Goal: Task Accomplishment & Management: Use online tool/utility

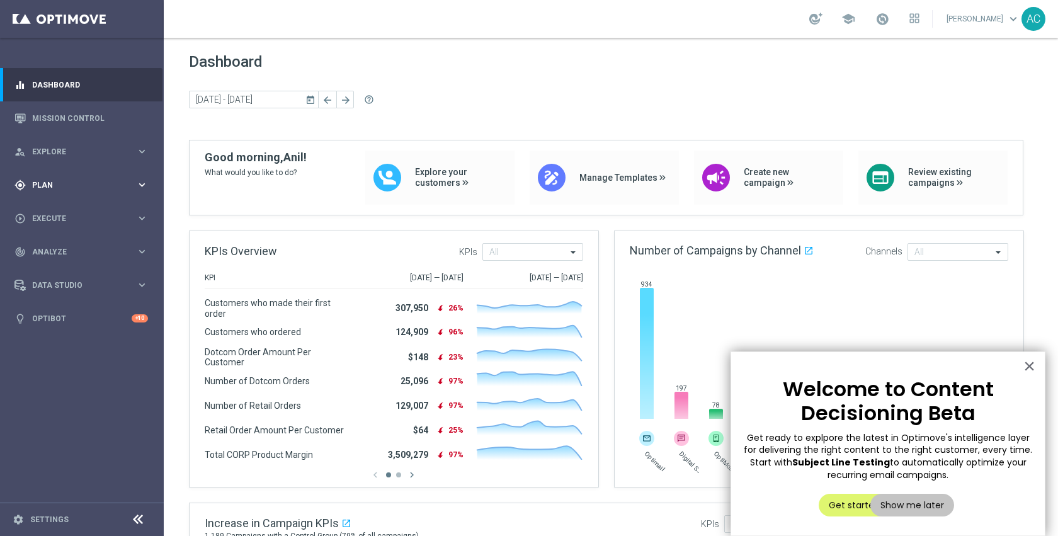
click at [77, 185] on span "Plan" at bounding box center [84, 185] width 104 height 8
click at [66, 208] on link "Target Groups" at bounding box center [82, 211] width 98 height 10
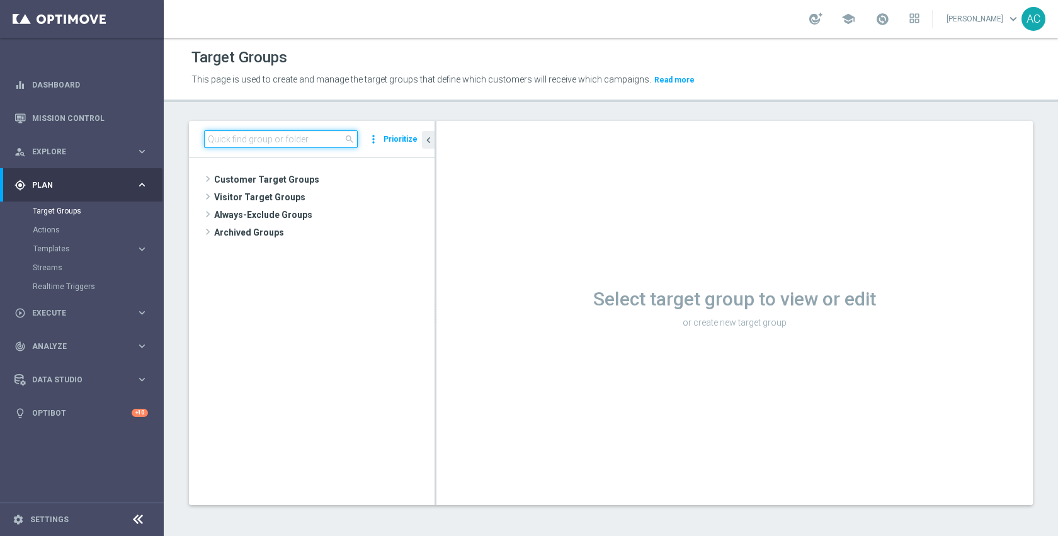
click at [308, 139] on input at bounding box center [281, 139] width 154 height 18
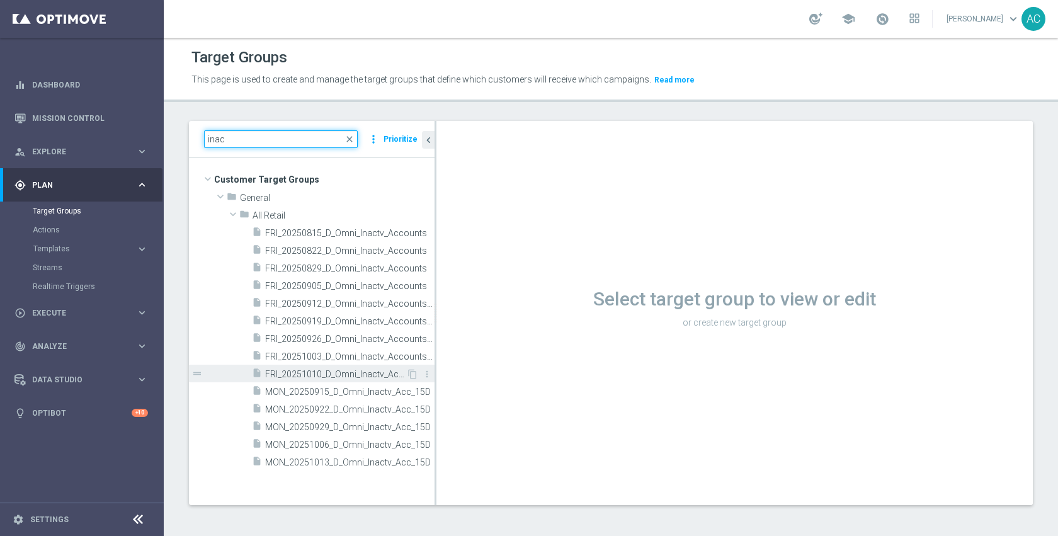
type input "inac"
click at [337, 370] on span "FRI_20251010_D_Omni_Inactv_Accounts_45D" at bounding box center [335, 374] width 141 height 11
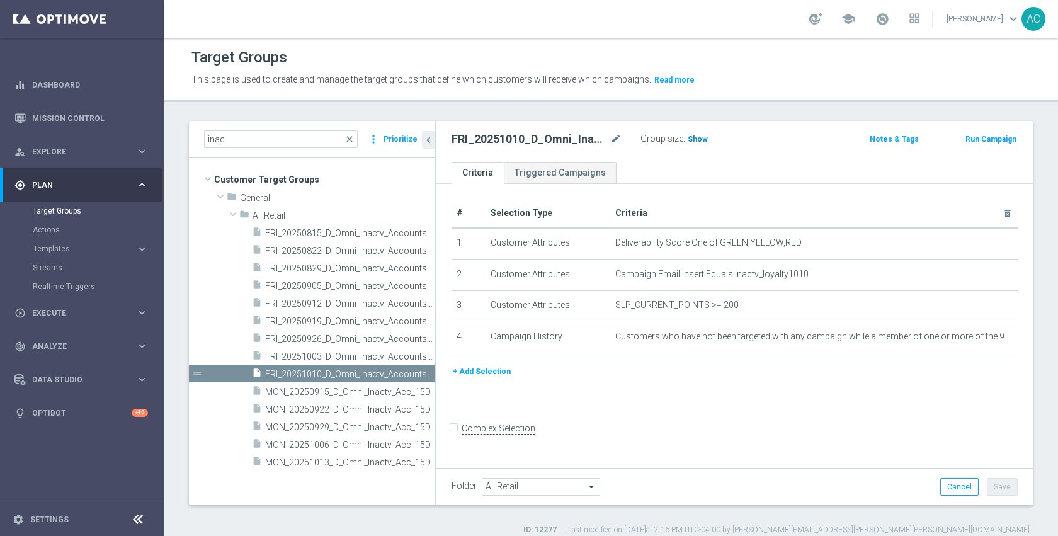
click at [693, 138] on span "Show" at bounding box center [698, 139] width 20 height 9
click at [771, 426] on div "# Selection Type Criteria delete_forever 1 Customer Attributes Deliverability S…" at bounding box center [734, 324] width 596 height 281
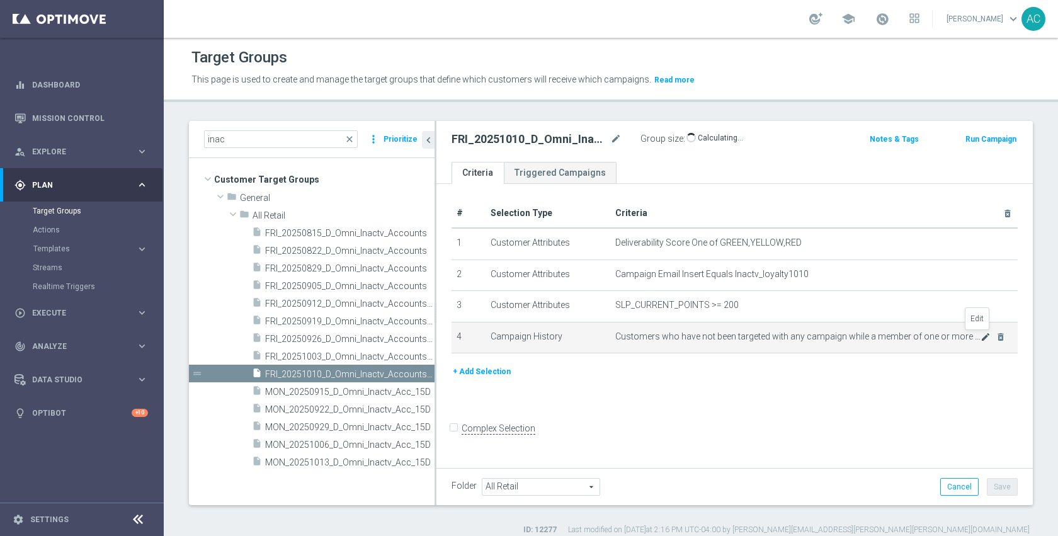
click at [980, 337] on icon "mode_edit" at bounding box center [985, 337] width 10 height 10
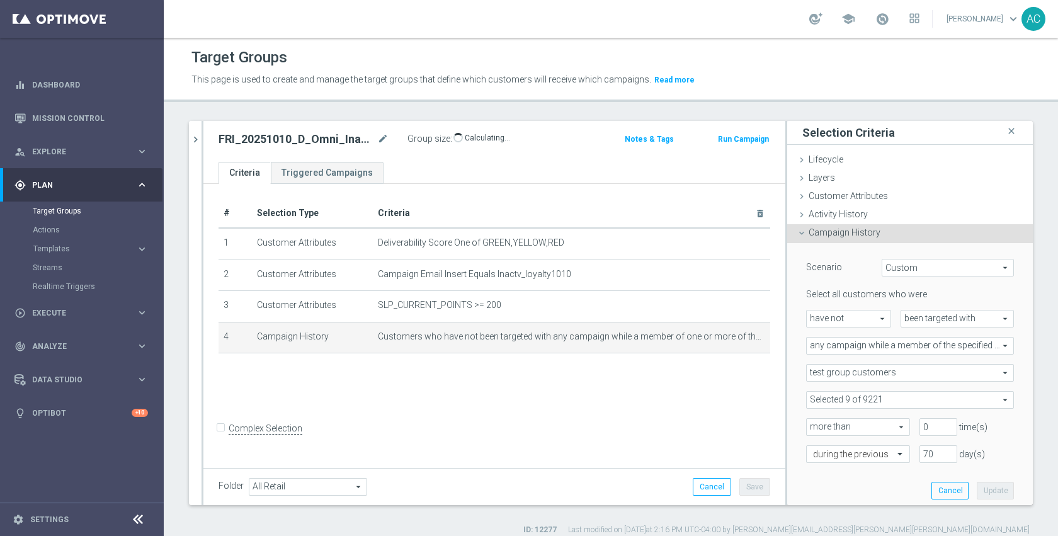
click at [904, 396] on span at bounding box center [910, 400] width 207 height 16
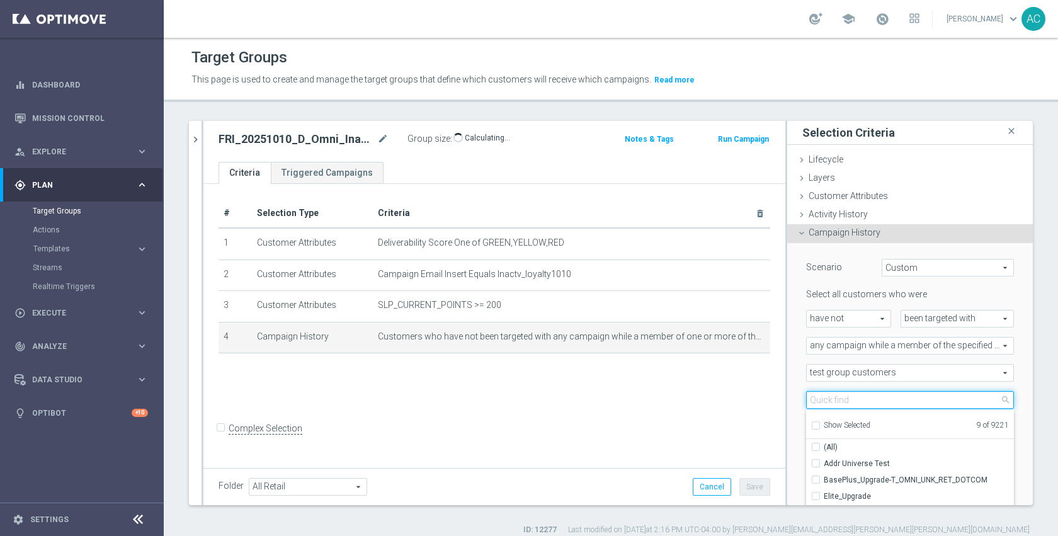
click at [870, 402] on input "search" at bounding box center [910, 400] width 208 height 18
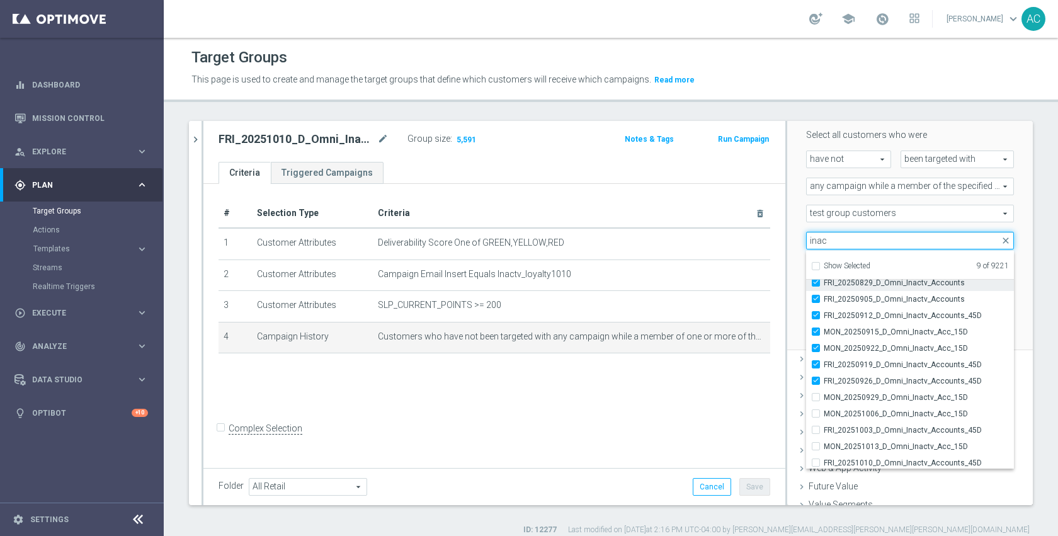
scroll to position [57, 0]
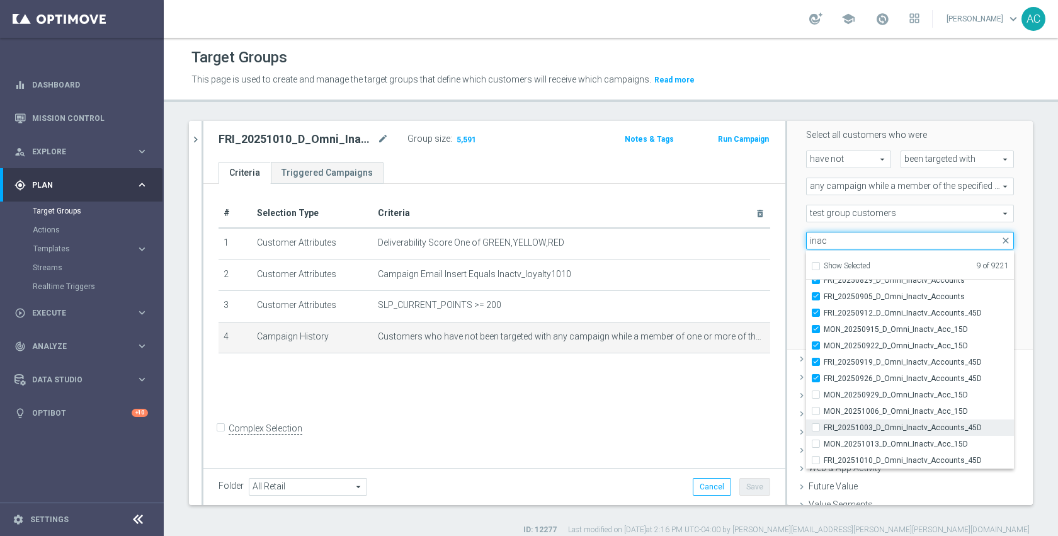
type input "inac"
click at [867, 427] on span "FRI_20251003_D_Omni_Inactv_Accounts_45D" at bounding box center [919, 428] width 190 height 10
click at [824, 427] on input "FRI_20251003_D_Omni_Inactv_Accounts_45D" at bounding box center [819, 427] width 8 height 8
checkbox input "true"
type input "Selected 10 of 9221"
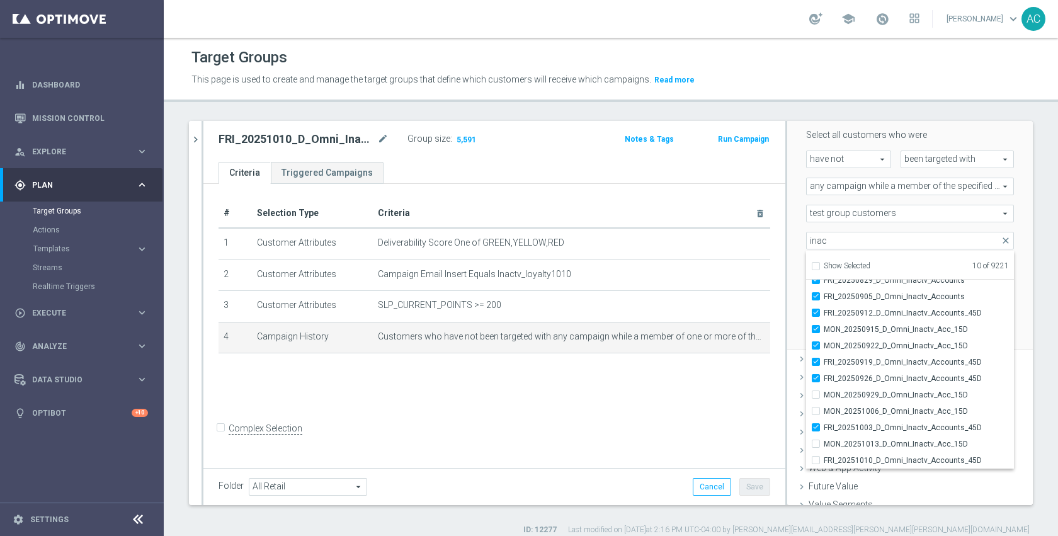
click at [797, 322] on div "Scenario Custom Custom arrow_drop_down search Select all customers who were hav…" at bounding box center [910, 217] width 227 height 266
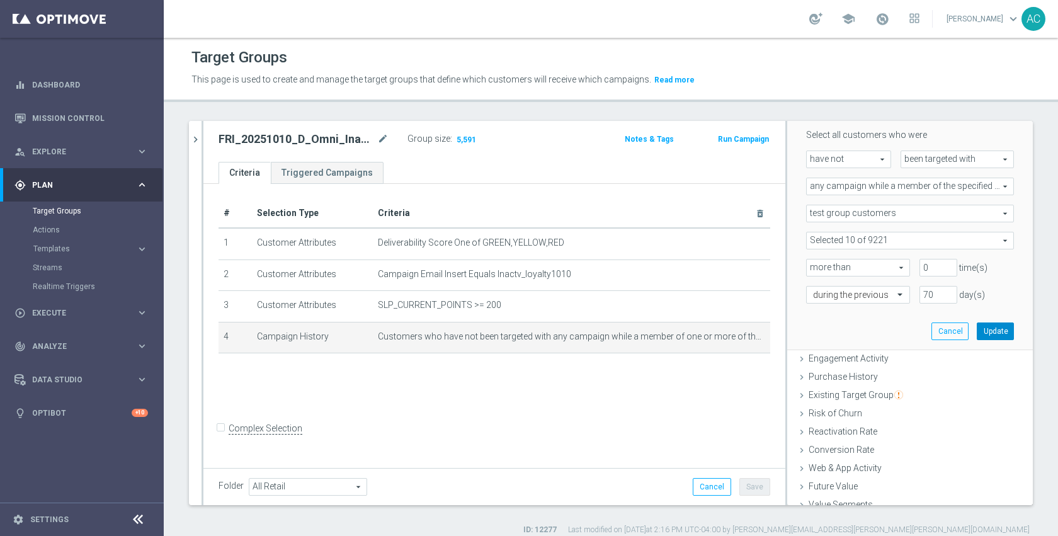
click at [977, 330] on button "Update" at bounding box center [995, 331] width 37 height 18
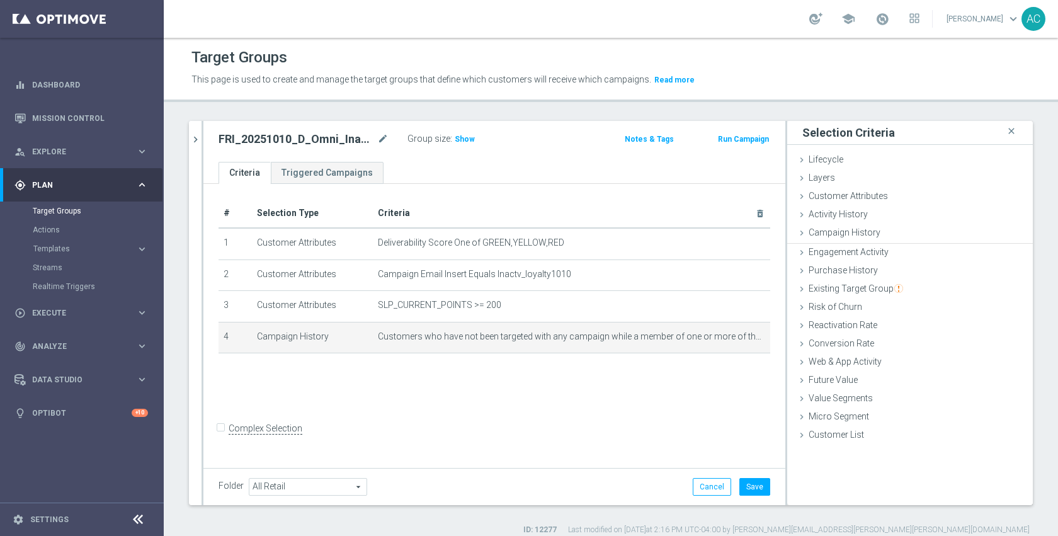
scroll to position [0, 0]
click at [465, 137] on span "Show" at bounding box center [465, 139] width 20 height 9
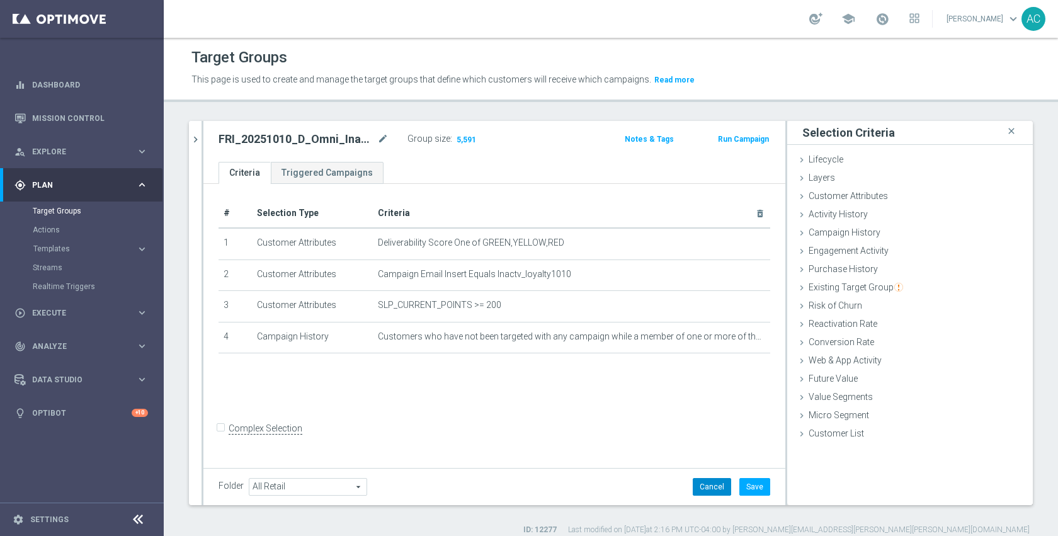
click at [695, 481] on button "Cancel" at bounding box center [712, 487] width 38 height 18
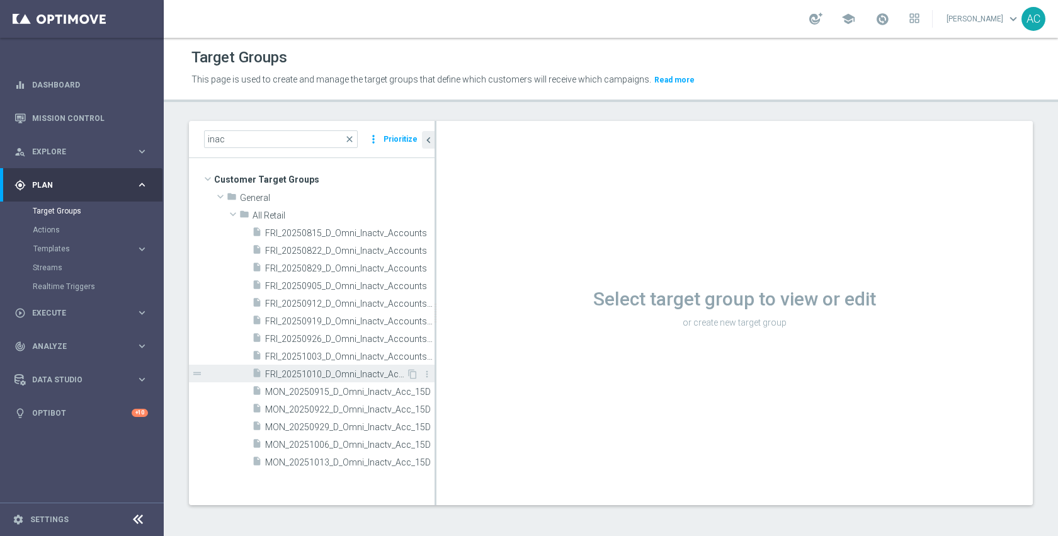
click at [331, 376] on span "FRI_20251010_D_Omni_Inactv_Accounts_45D" at bounding box center [335, 374] width 141 height 11
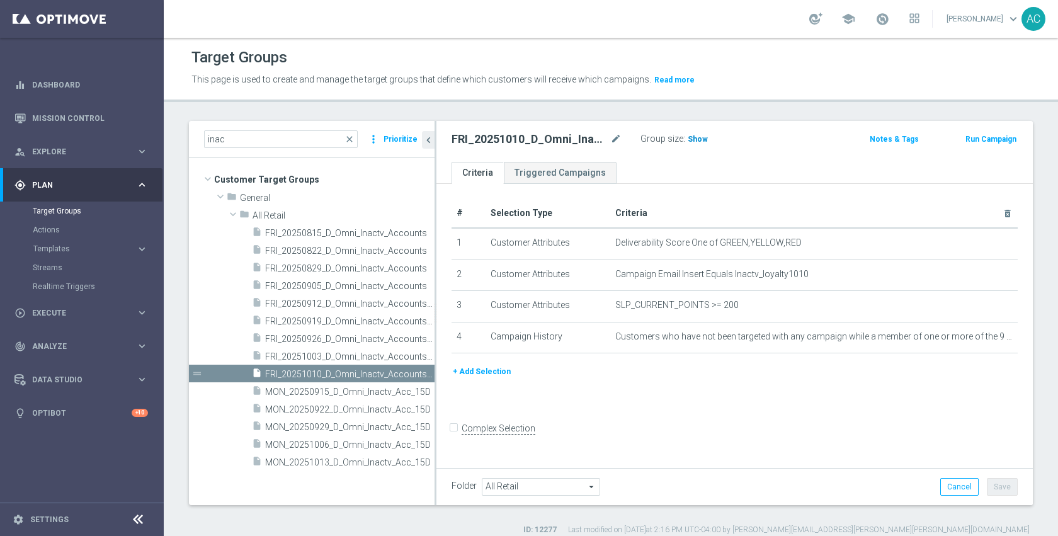
click at [688, 136] on span "Show" at bounding box center [698, 139] width 20 height 9
click at [688, 136] on span "5,591" at bounding box center [699, 141] width 22 height 12
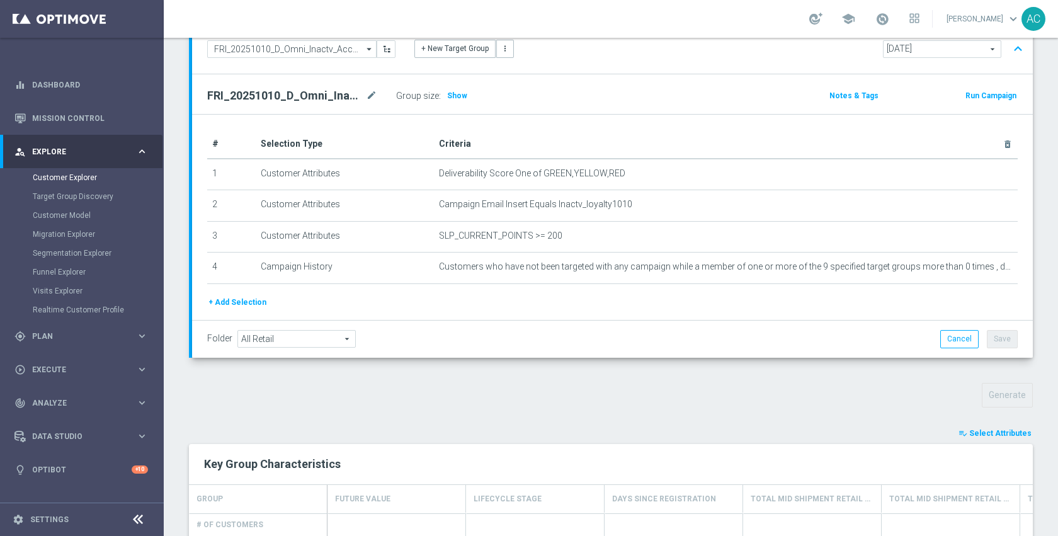
scroll to position [139, 0]
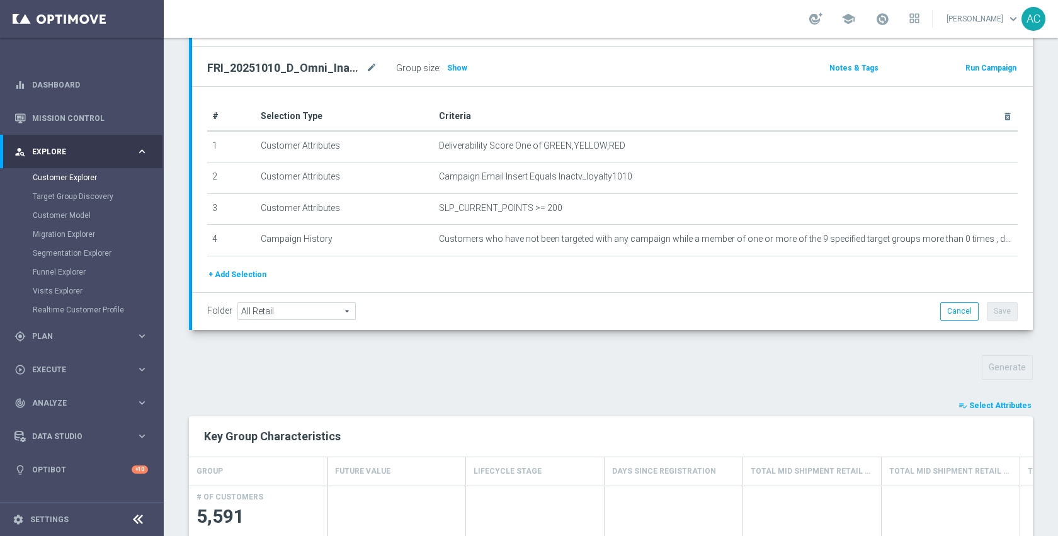
click at [980, 406] on span "Select Attributes" at bounding box center [1000, 405] width 62 height 9
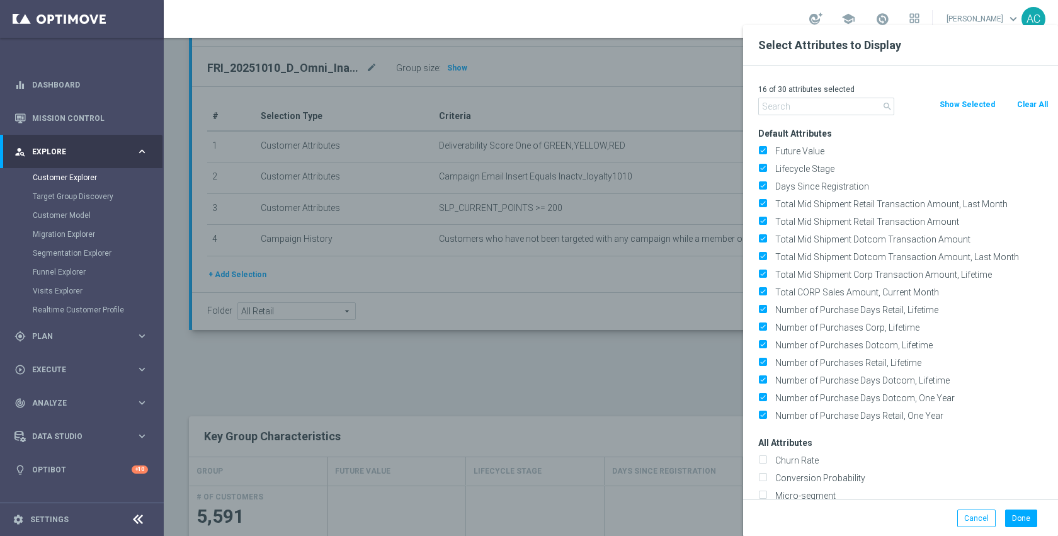
click at [1035, 101] on button "Clear All" at bounding box center [1032, 105] width 33 height 14
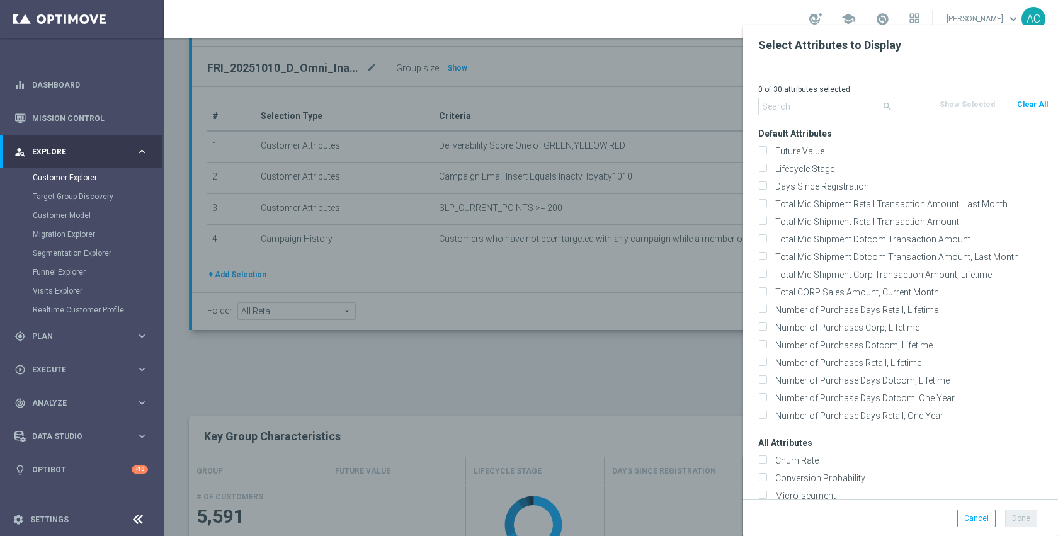
checkbox input "false"
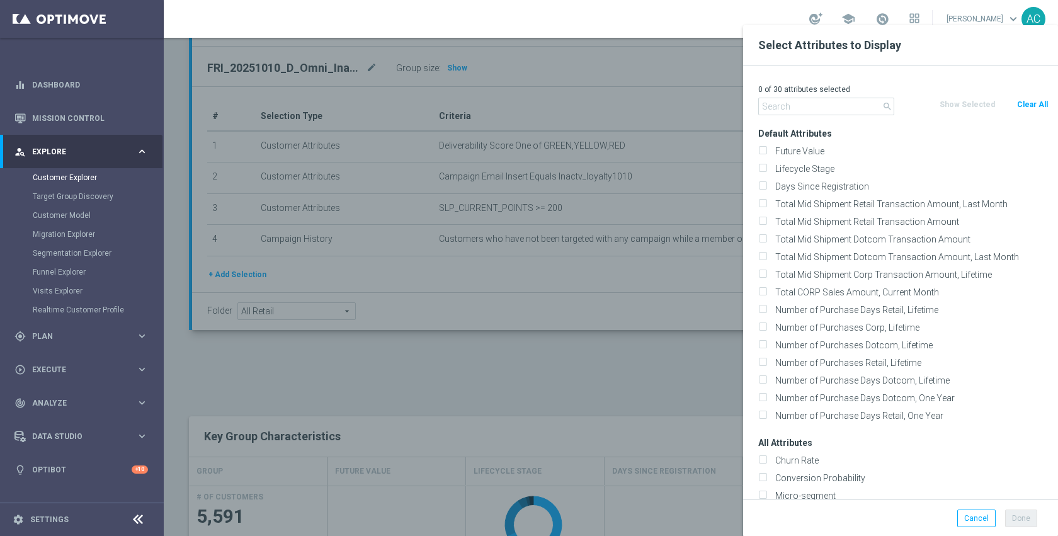
checkbox input "false"
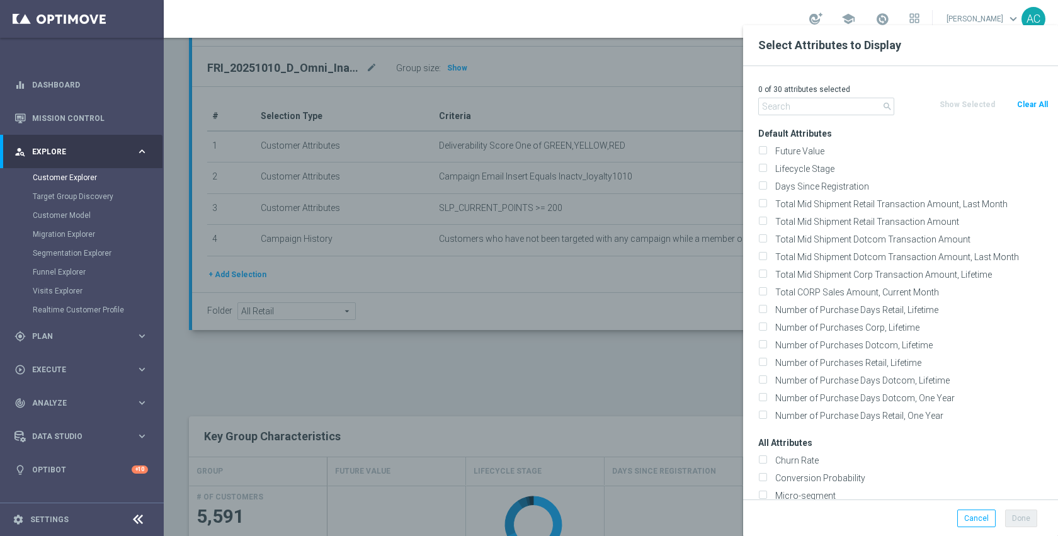
checkbox input "false"
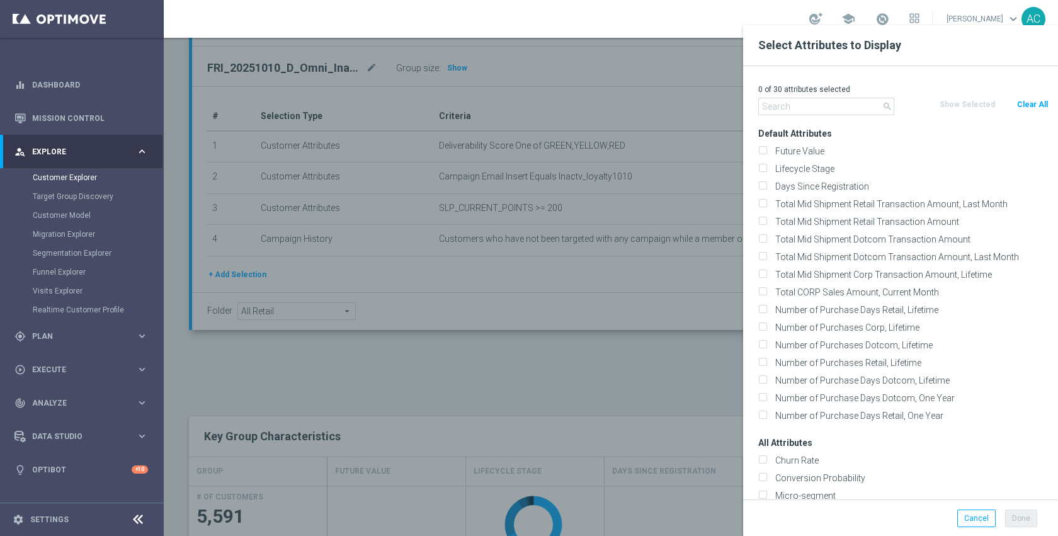
checkbox input "false"
click at [811, 106] on input "text" at bounding box center [826, 107] width 136 height 18
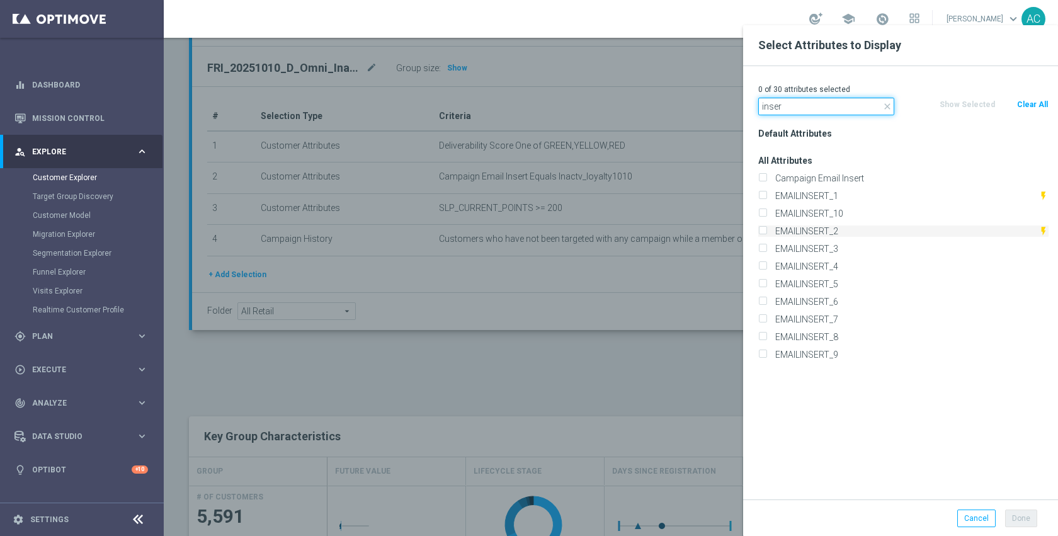
type input "inser"
click at [814, 232] on label "EMAILINSERT_2" at bounding box center [905, 230] width 268 height 11
click at [766, 232] on input "EMAILINSERT_2" at bounding box center [762, 233] width 8 height 8
checkbox input "true"
click at [815, 245] on label "EMAILINSERT_3" at bounding box center [910, 248] width 278 height 11
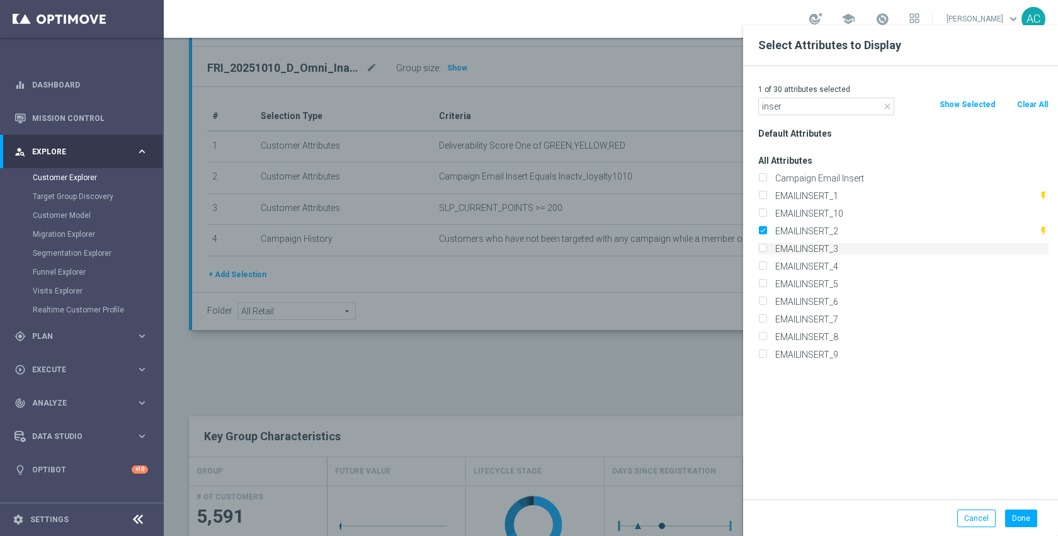
click at [766, 246] on input "EMAILINSERT_3" at bounding box center [762, 250] width 8 height 8
checkbox input "true"
click at [1020, 513] on button "Done" at bounding box center [1021, 518] width 32 height 18
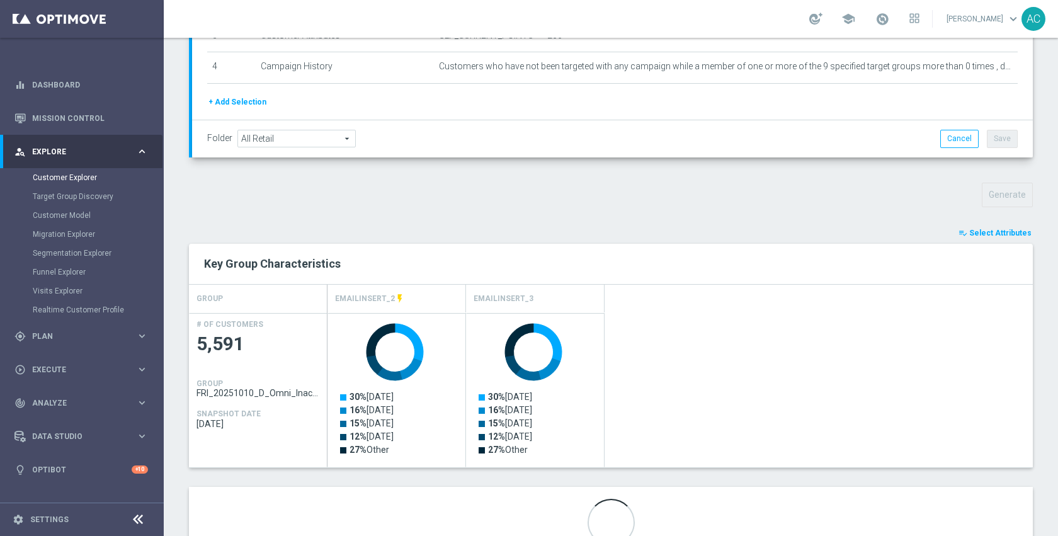
scroll to position [365, 0]
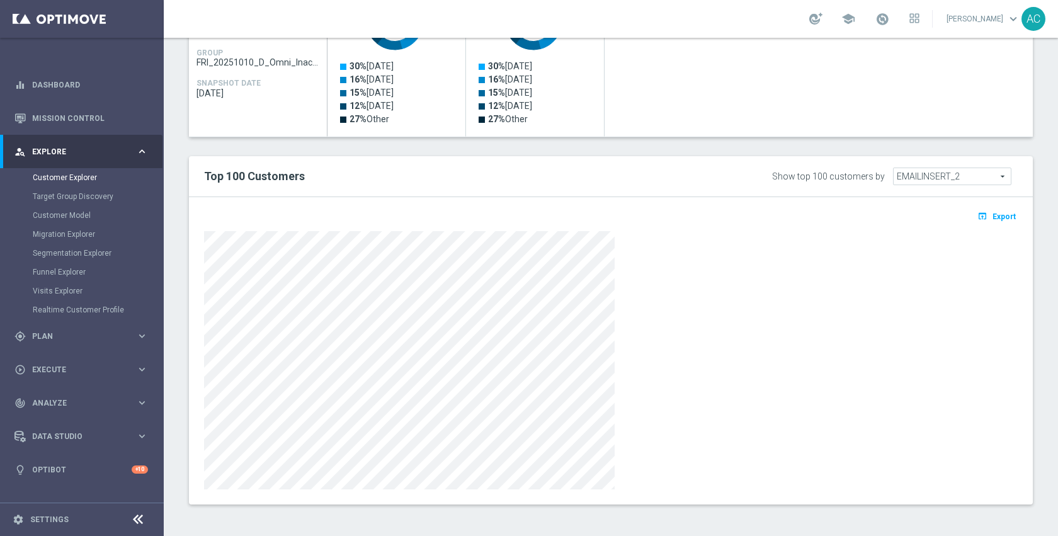
scroll to position [634, 0]
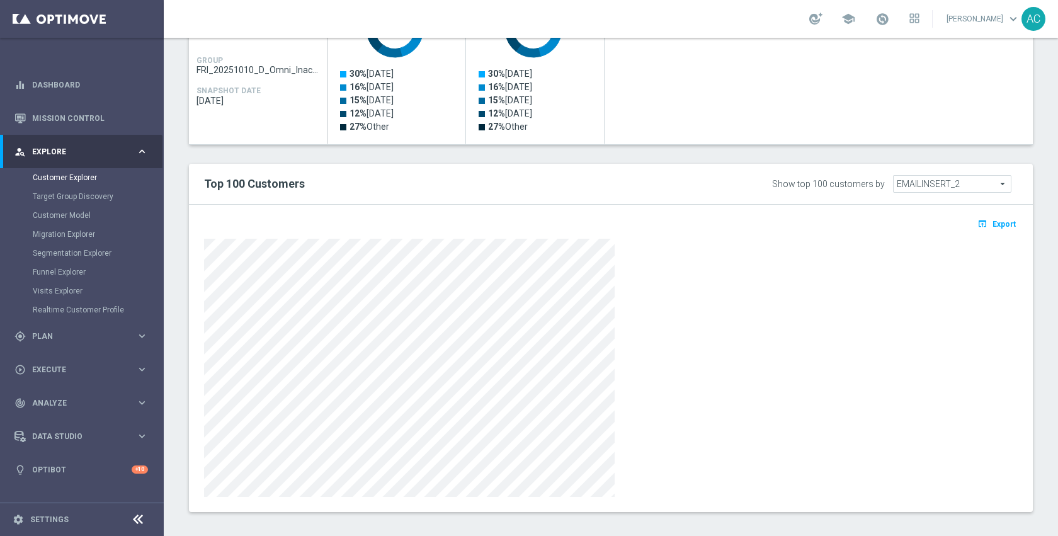
click at [696, 397] on div at bounding box center [611, 368] width 814 height 258
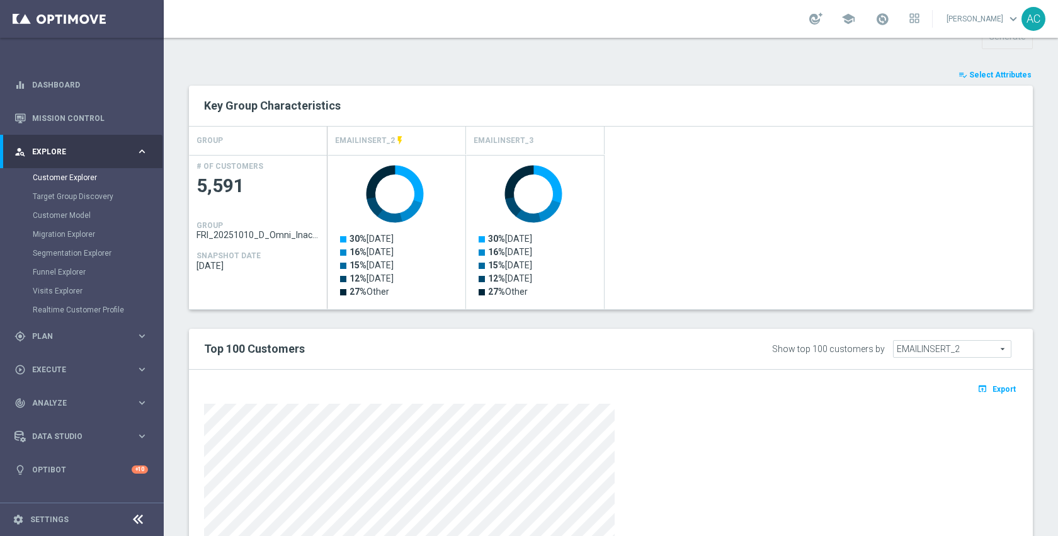
scroll to position [465, 0]
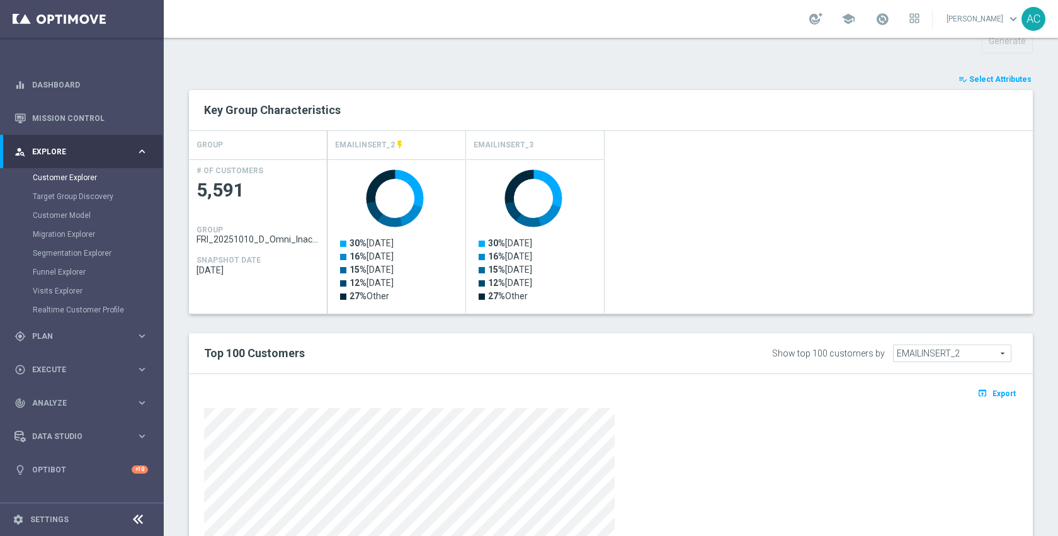
click at [996, 81] on span "Select Attributes" at bounding box center [1000, 79] width 62 height 9
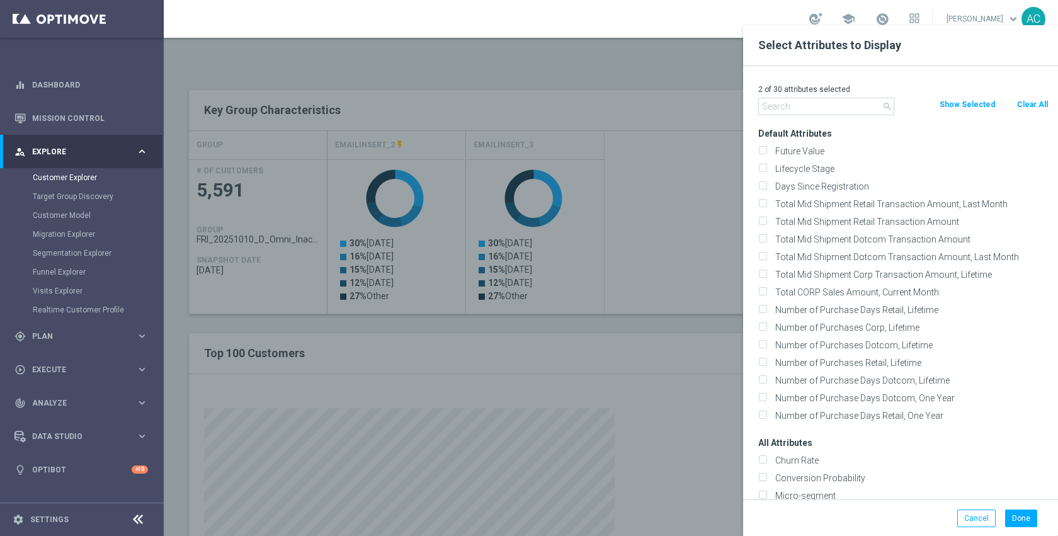
click at [623, 254] on div at bounding box center [693, 293] width 1058 height 536
click at [647, 323] on div at bounding box center [693, 293] width 1058 height 536
click at [973, 517] on button "Cancel" at bounding box center [976, 518] width 38 height 18
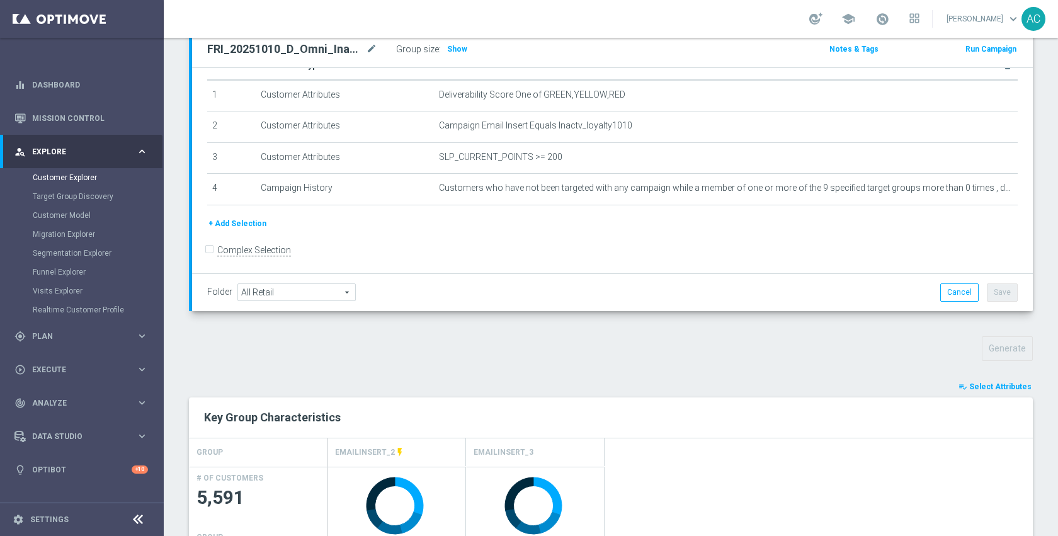
scroll to position [153, 0]
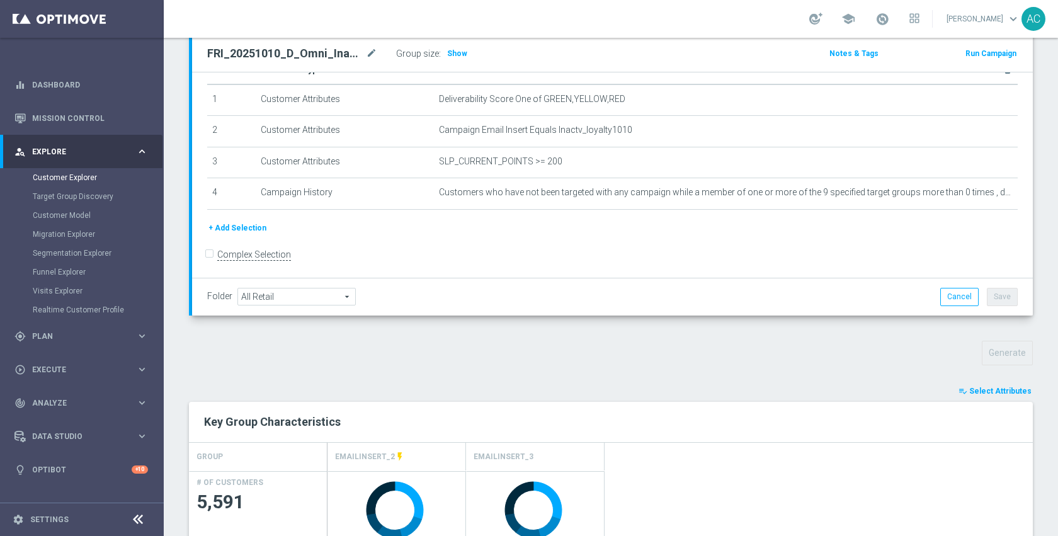
click at [251, 229] on button "+ Add Selection" at bounding box center [237, 228] width 60 height 14
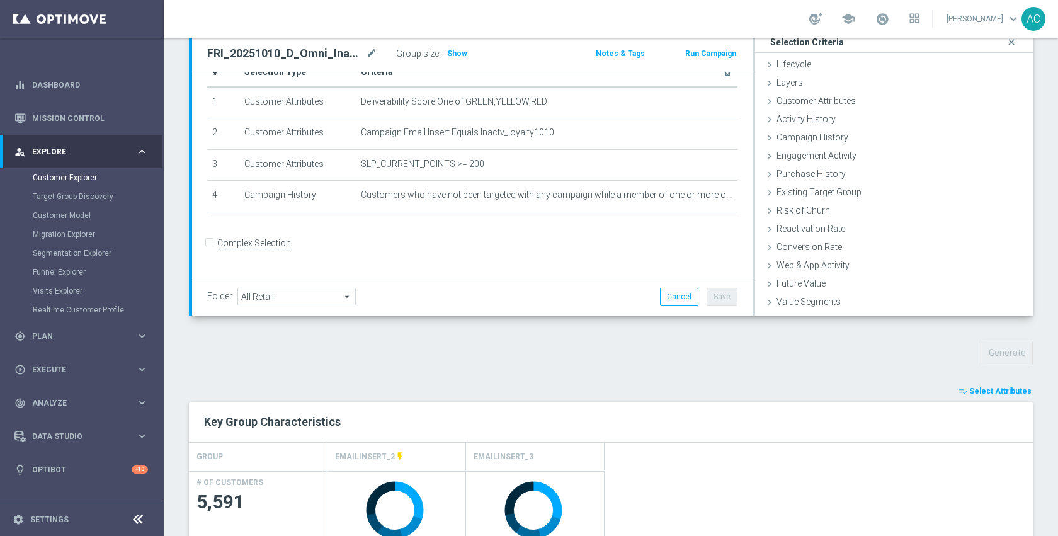
scroll to position [19, 0]
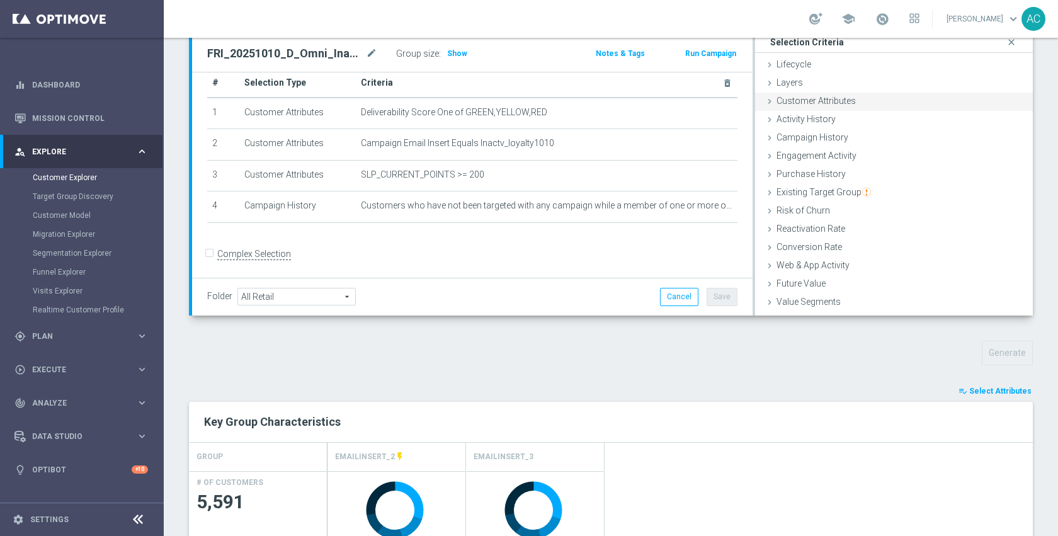
click at [893, 102] on div "Customer Attributes done" at bounding box center [894, 102] width 278 height 19
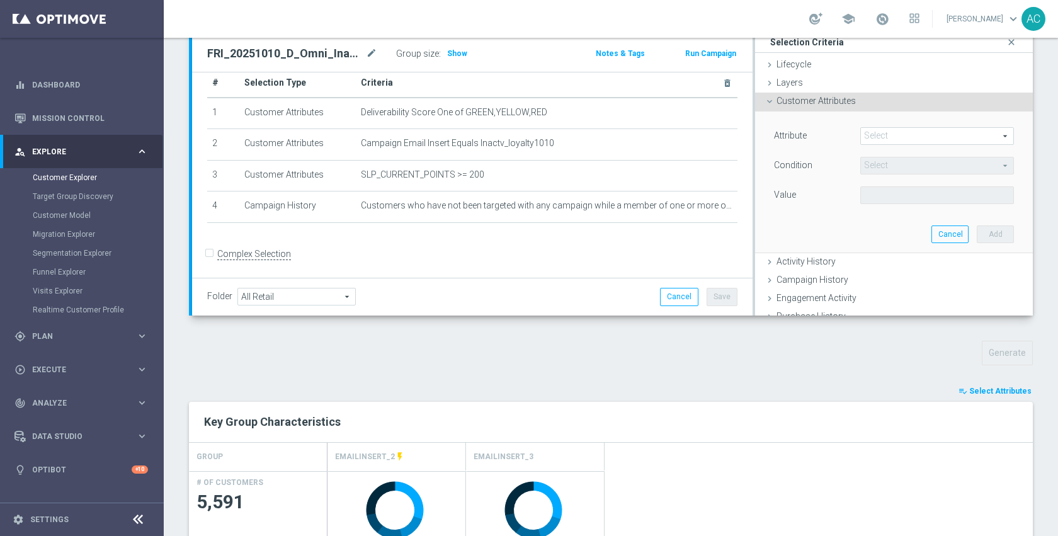
click at [890, 142] on span at bounding box center [937, 136] width 152 height 16
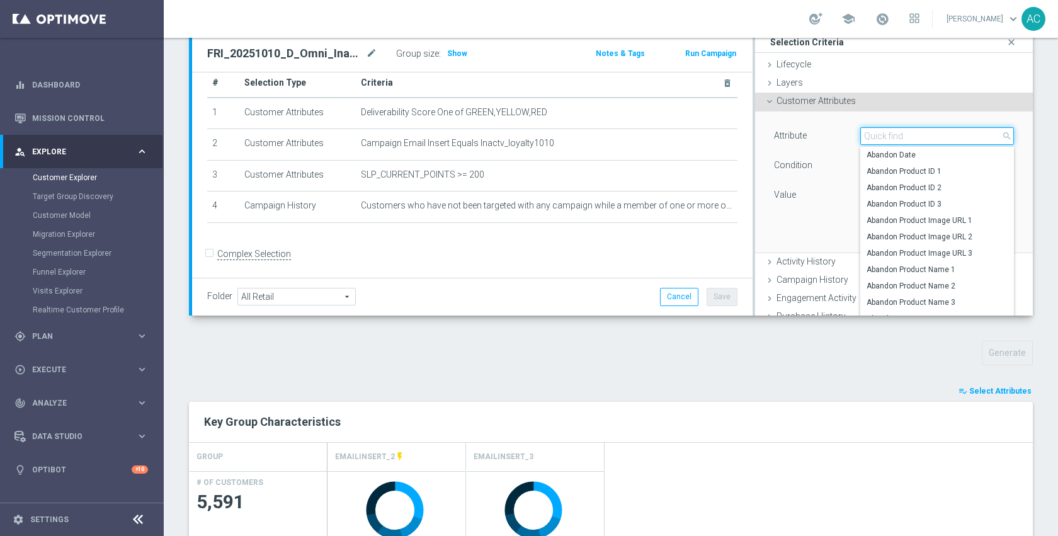
click at [890, 142] on input "search" at bounding box center [937, 136] width 154 height 18
type input "inser"
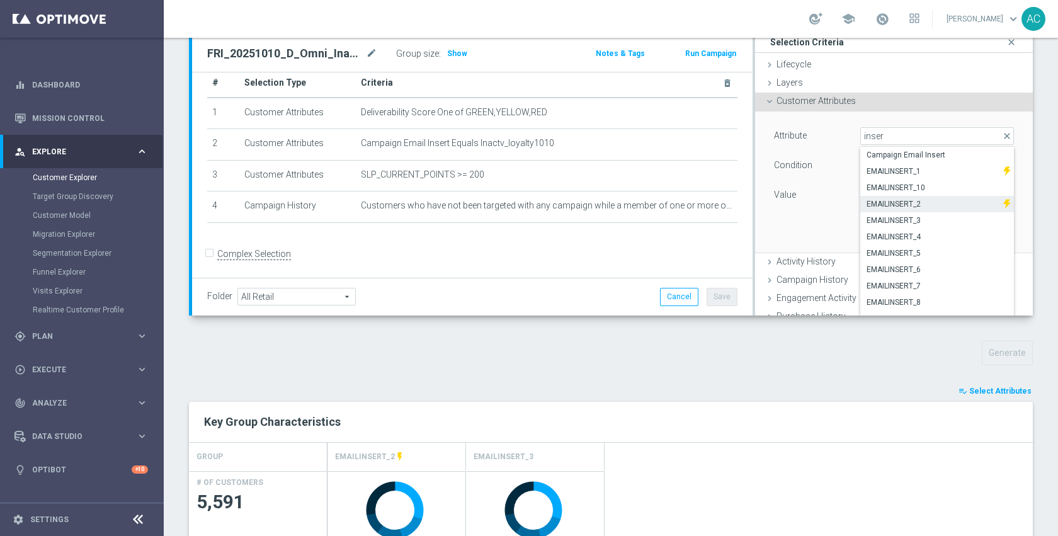
click at [892, 200] on span "EMAILINSERT_2" at bounding box center [931, 204] width 130 height 10
type input "EMAILINSERT_2"
type input "Equals"
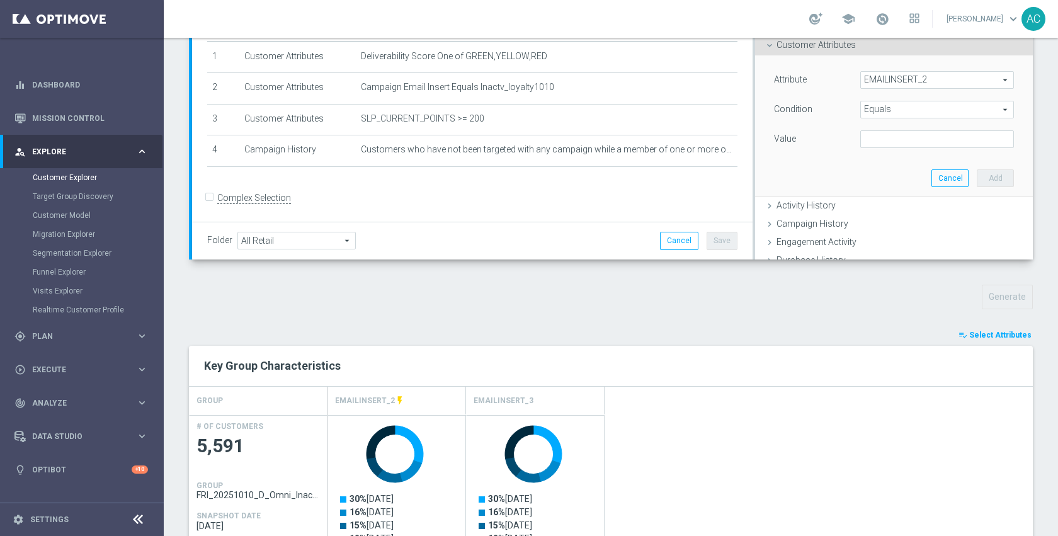
scroll to position [206, 0]
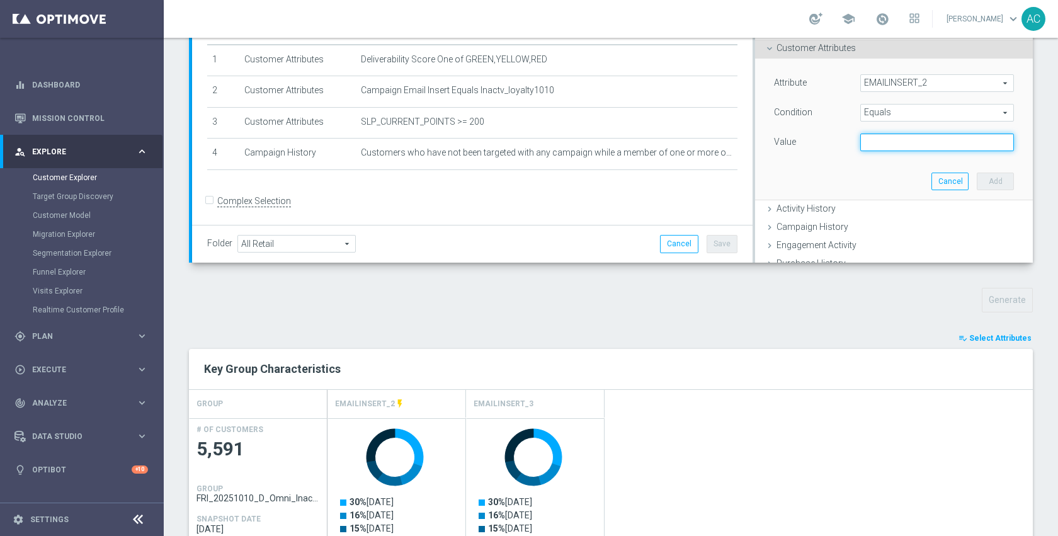
click at [877, 142] on input "text" at bounding box center [937, 142] width 154 height 18
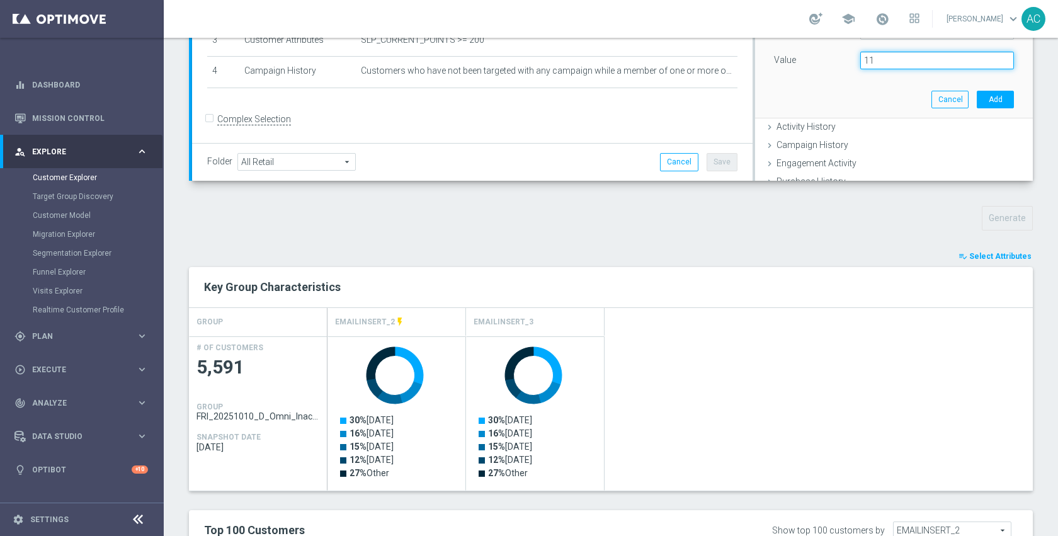
scroll to position [287, 0]
type input "11/30/25"
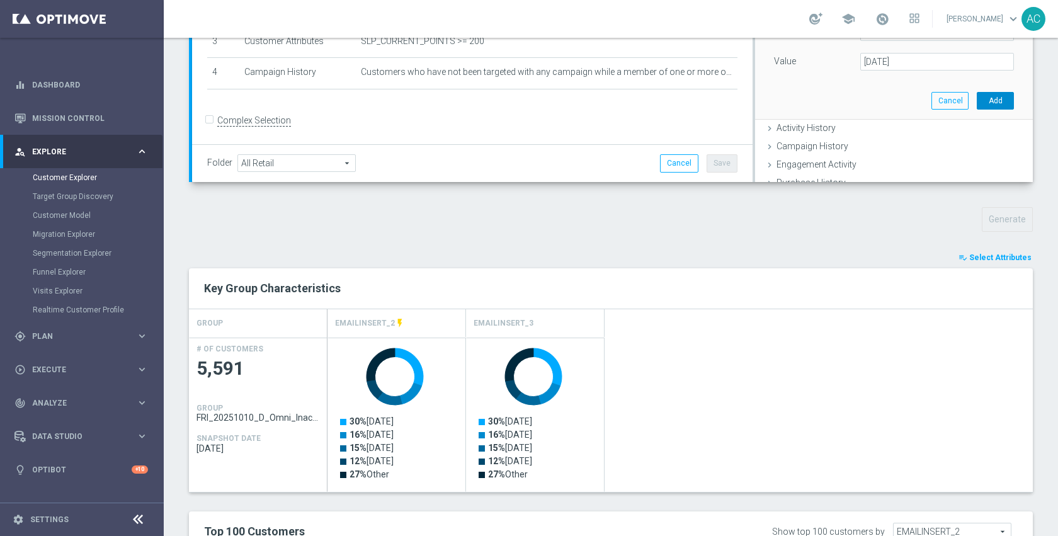
click at [977, 104] on button "Add" at bounding box center [995, 101] width 37 height 18
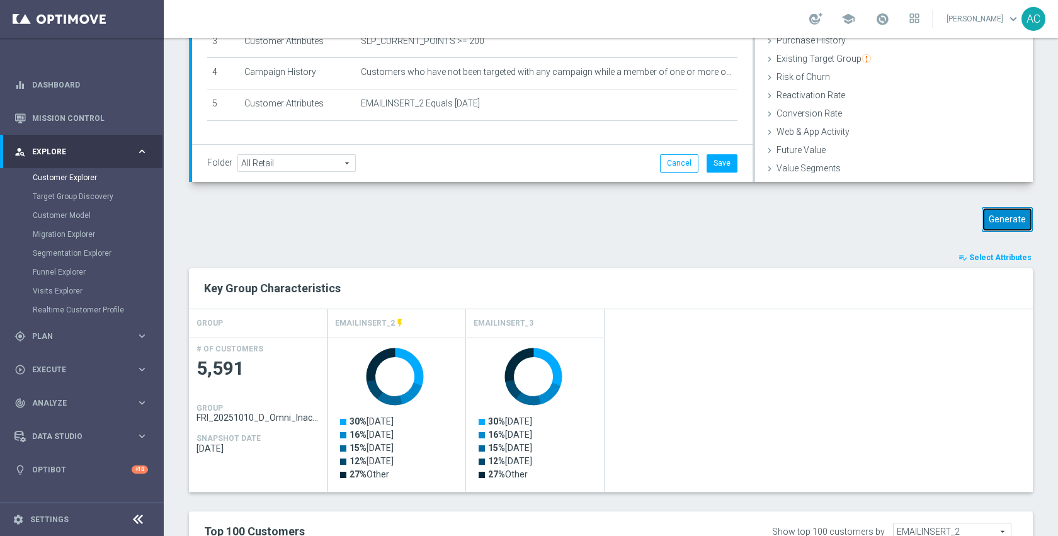
click at [999, 224] on button "Generate" at bounding box center [1007, 219] width 51 height 25
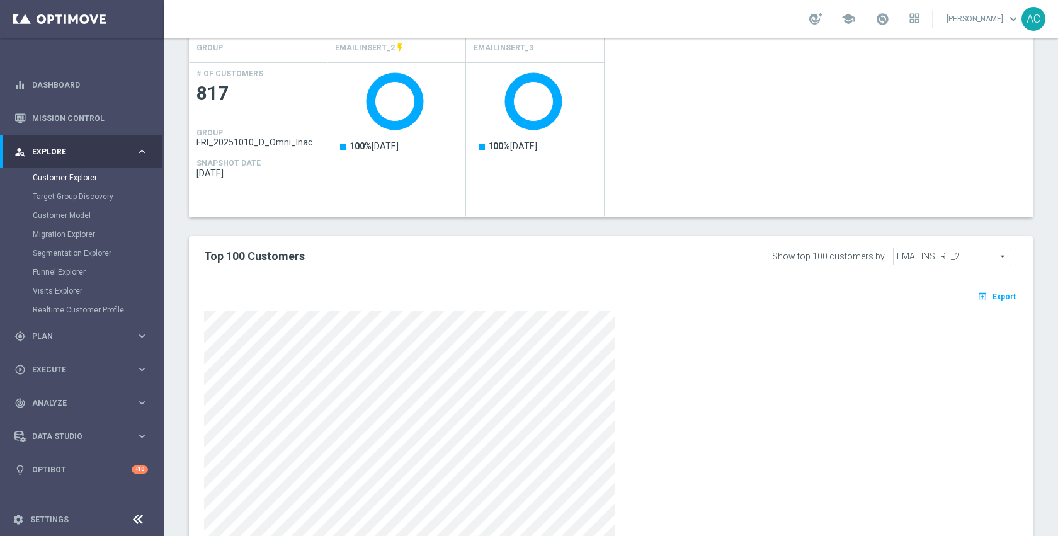
scroll to position [575, 0]
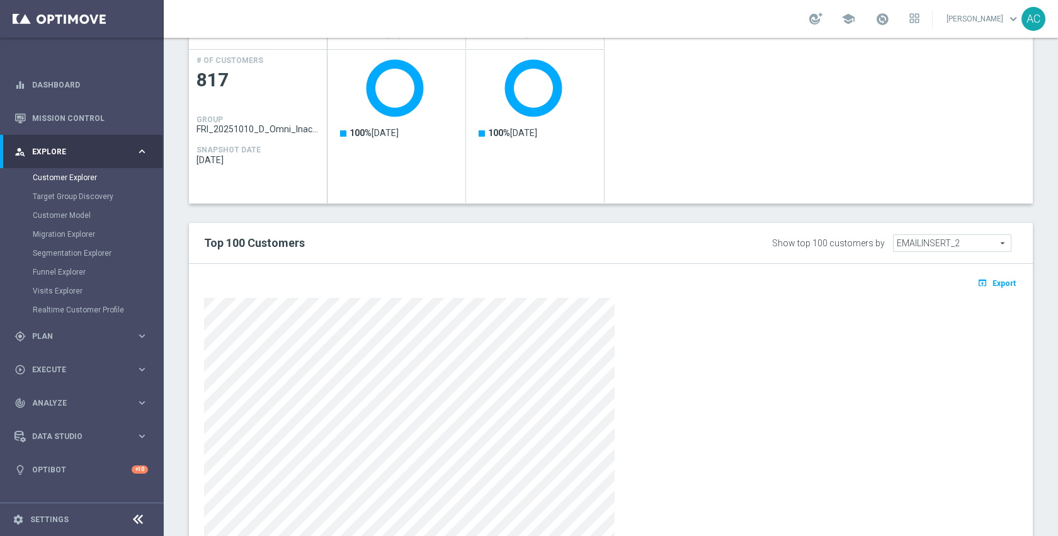
click at [767, 416] on div at bounding box center [611, 427] width 814 height 258
